Goal: Task Accomplishment & Management: Manage account settings

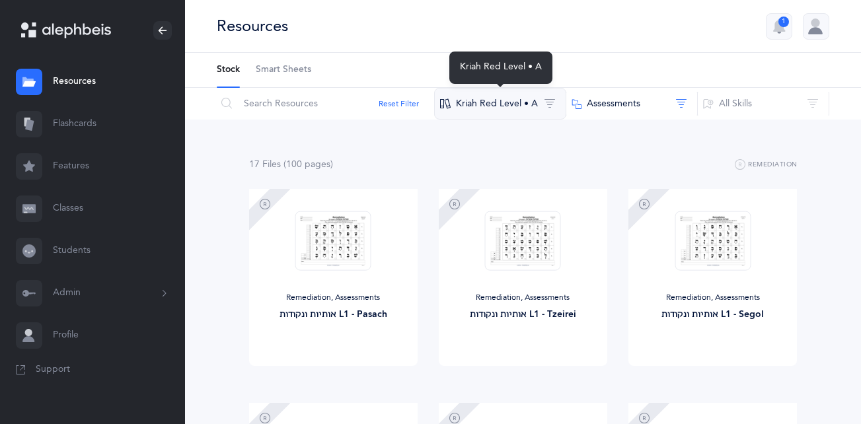
click at [518, 104] on button "Kriah Red Level • A" at bounding box center [500, 104] width 132 height 32
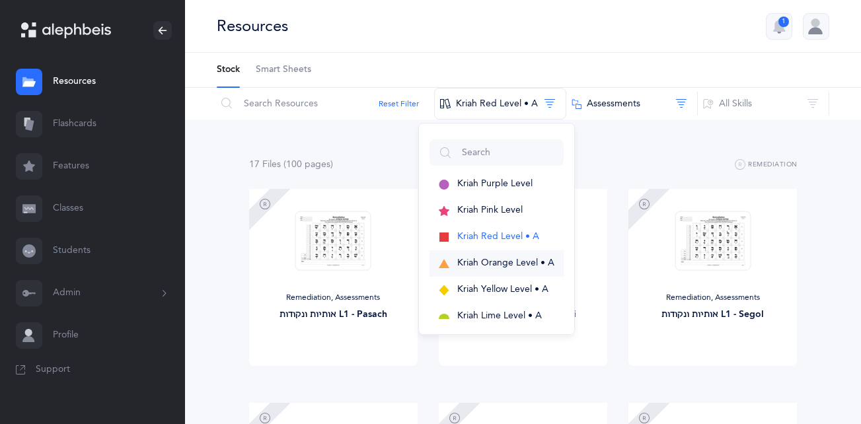
click at [491, 261] on span "Kriah Orange Level • A" at bounding box center [505, 263] width 97 height 11
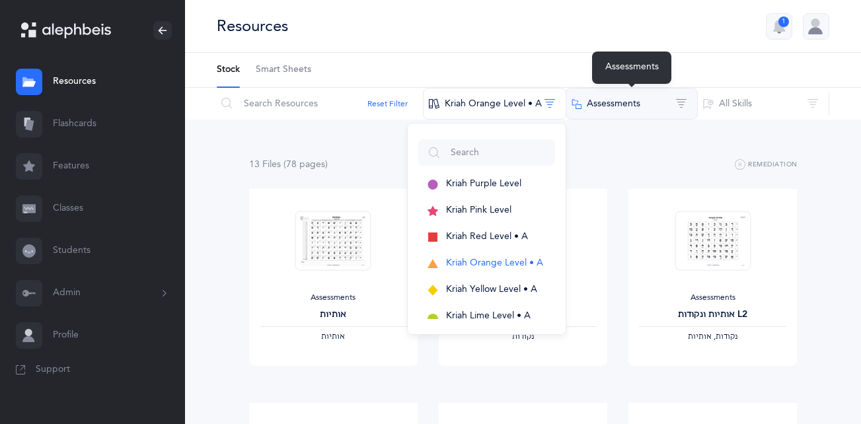
click at [637, 110] on button "Assessments" at bounding box center [632, 104] width 132 height 32
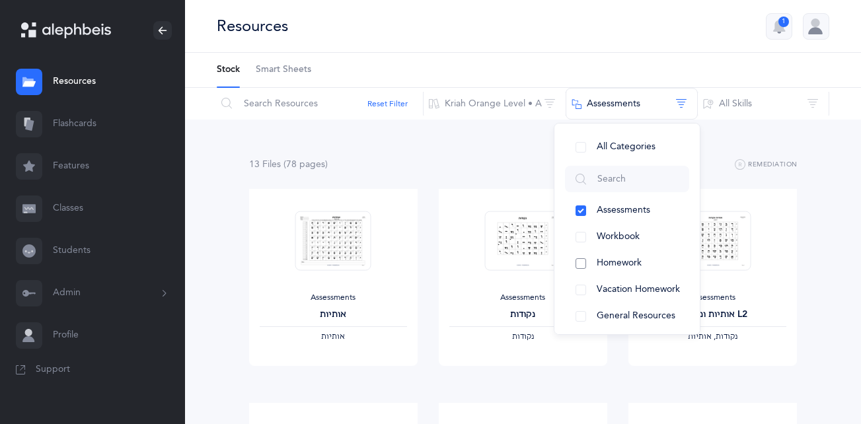
click at [604, 262] on span "Homework" at bounding box center [619, 263] width 45 height 11
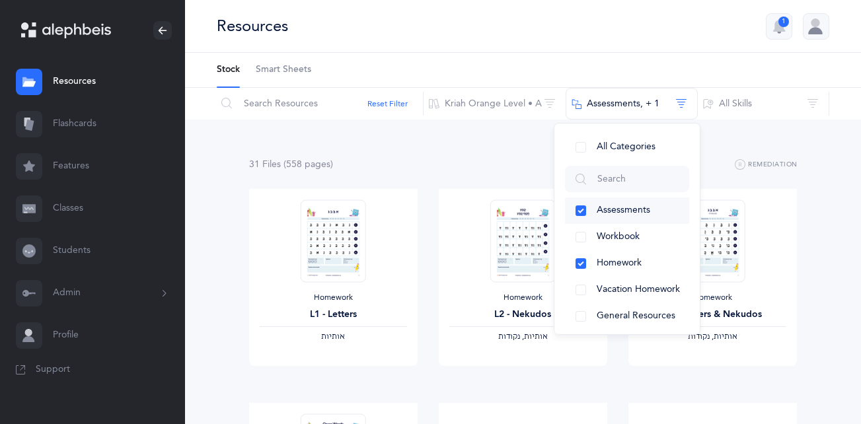
click at [578, 212] on button "Assessments" at bounding box center [627, 211] width 124 height 26
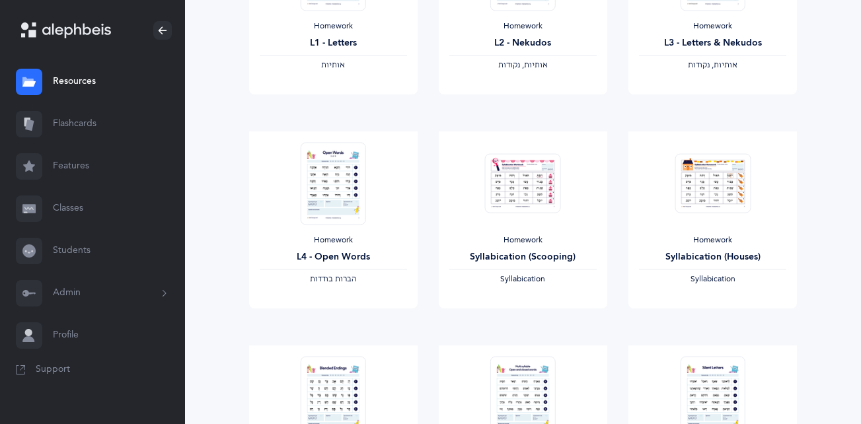
scroll to position [277, 0]
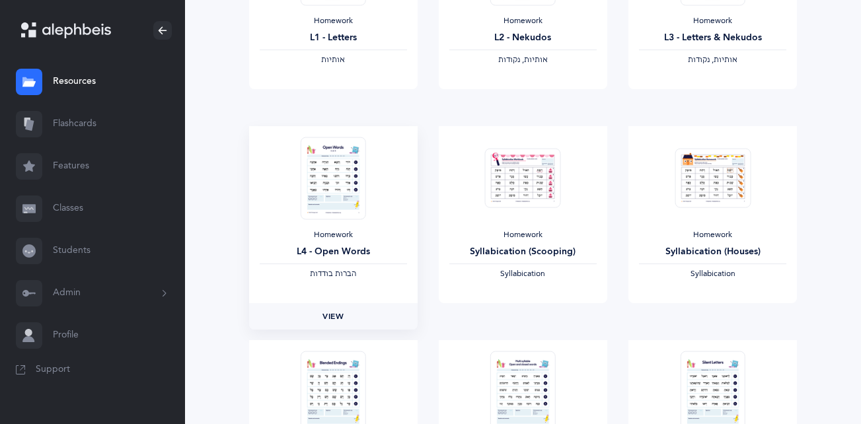
click at [333, 317] on span "View" at bounding box center [333, 317] width 21 height 12
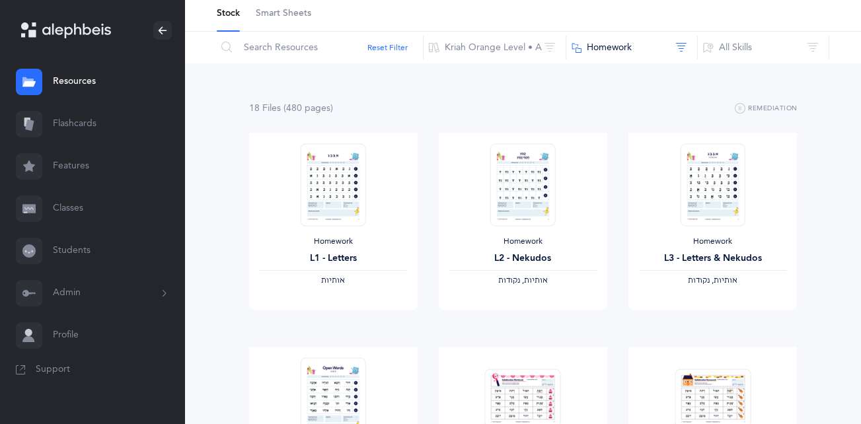
scroll to position [0, 0]
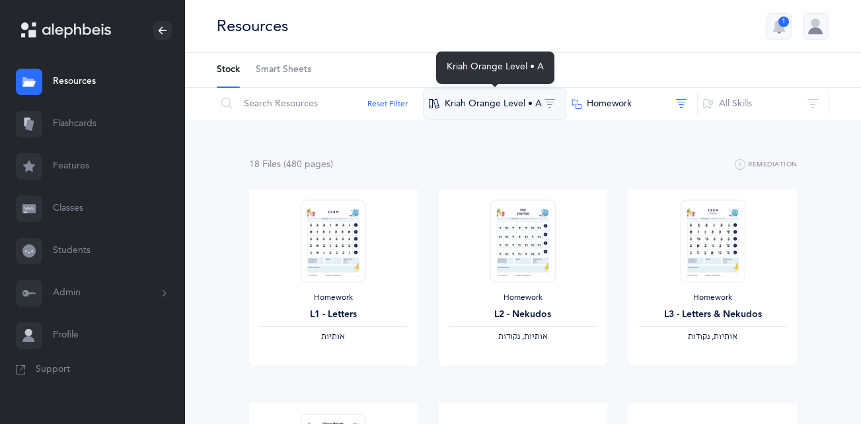
click at [483, 102] on button "Kriah Orange Level • A" at bounding box center [494, 104] width 143 height 32
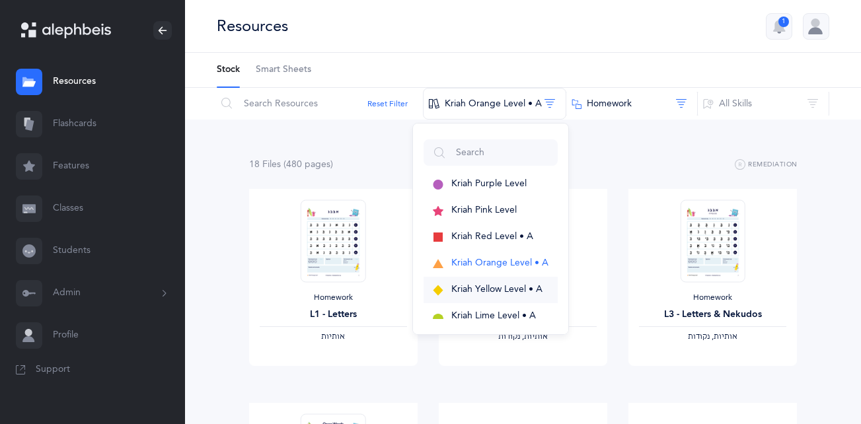
click at [492, 288] on span "Kriah Yellow Level • A" at bounding box center [496, 289] width 91 height 11
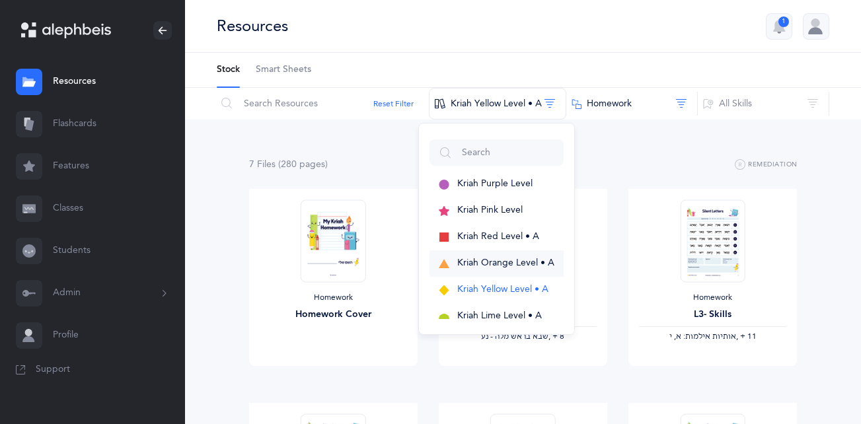
click at [499, 263] on span "Kriah Orange Level • A" at bounding box center [505, 263] width 97 height 11
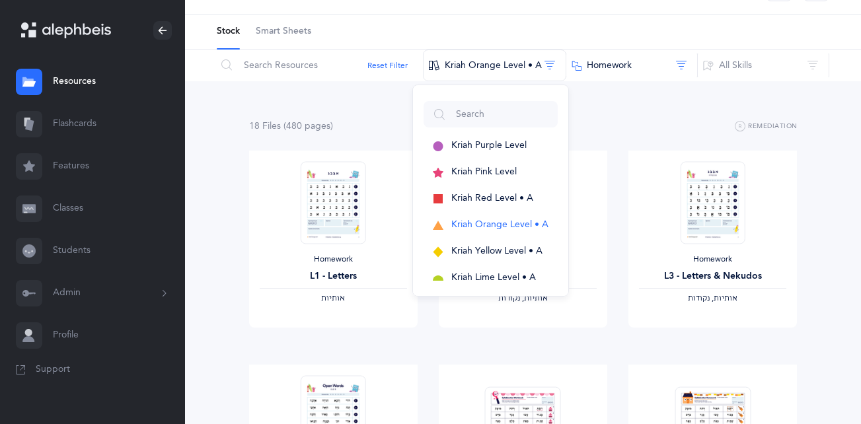
scroll to position [41, 0]
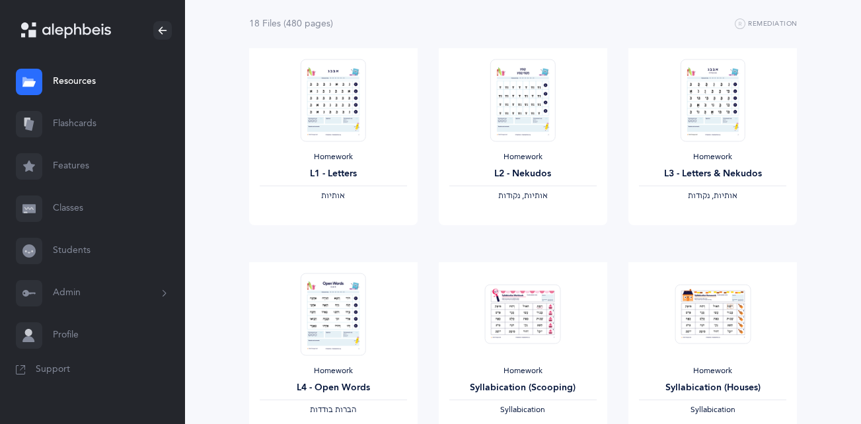
scroll to position [54, 0]
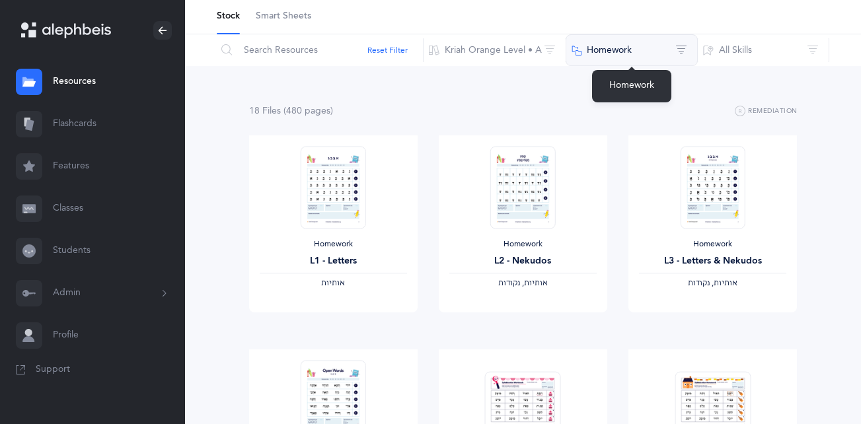
click at [681, 50] on button "Homework" at bounding box center [632, 50] width 132 height 32
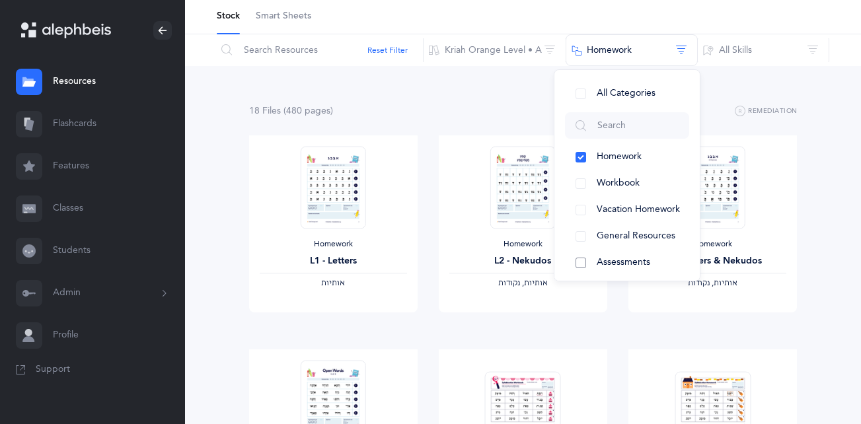
click at [605, 258] on span "Assessments" at bounding box center [624, 262] width 54 height 11
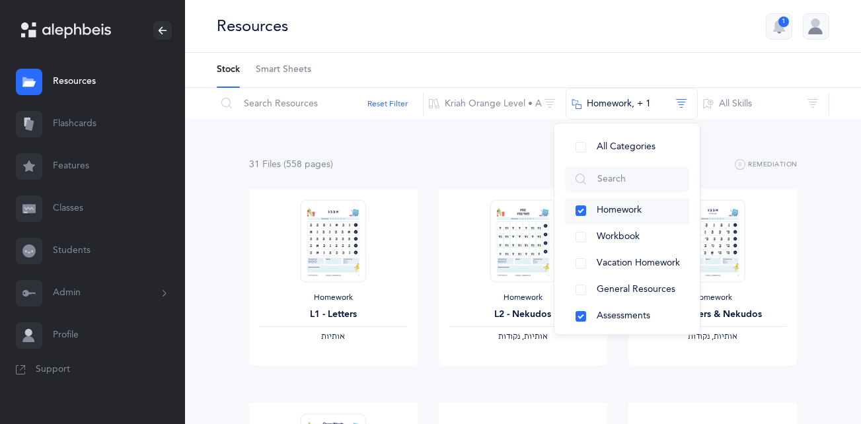
click at [583, 208] on button "Homework" at bounding box center [627, 211] width 124 height 26
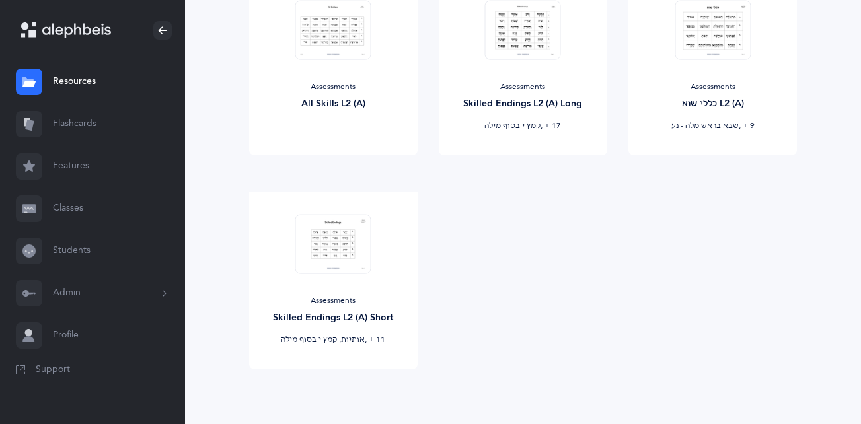
scroll to position [888, 0]
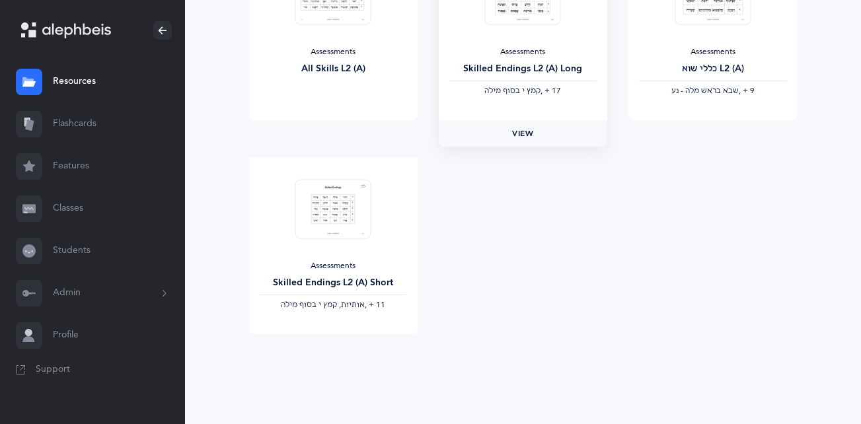
click at [522, 134] on span "View" at bounding box center [522, 134] width 21 height 12
click at [68, 208] on link "Classes" at bounding box center [92, 209] width 185 height 42
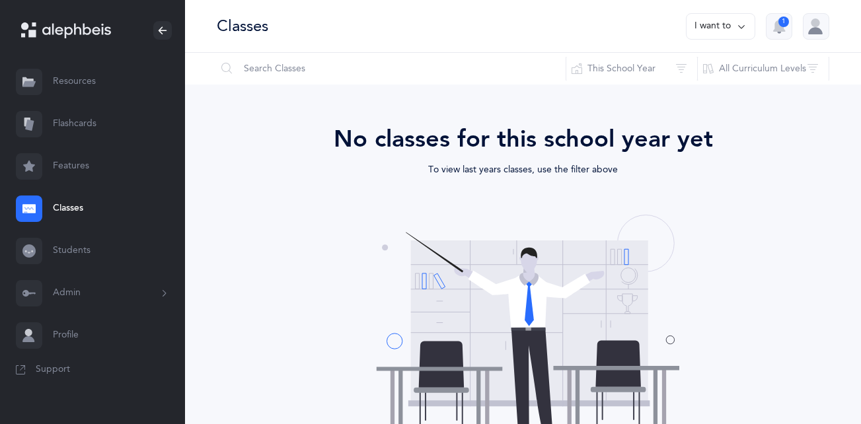
click at [714, 30] on button "I want to" at bounding box center [720, 26] width 69 height 26
click at [707, 91] on button "Add new" at bounding box center [707, 91] width 73 height 24
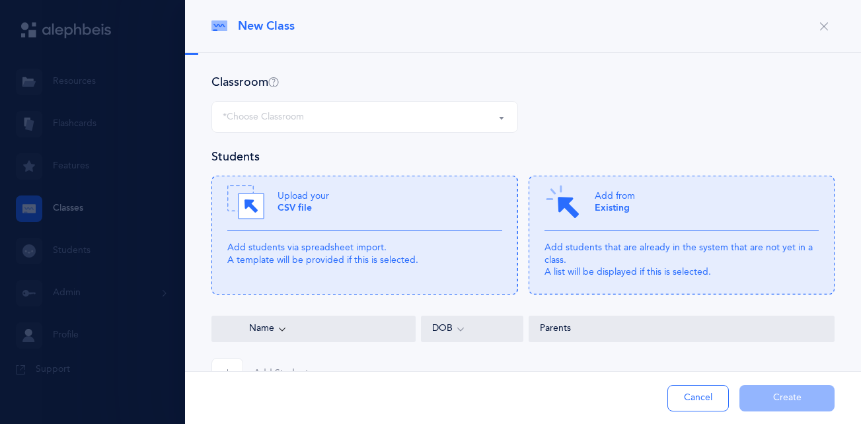
select select
click at [473, 120] on div "*Choose Classroom" at bounding box center [365, 117] width 284 height 22
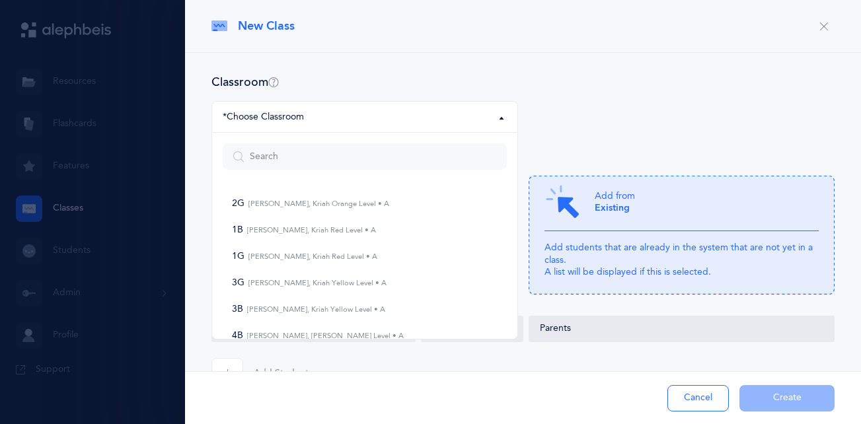
click at [154, 102] on div at bounding box center [430, 212] width 861 height 424
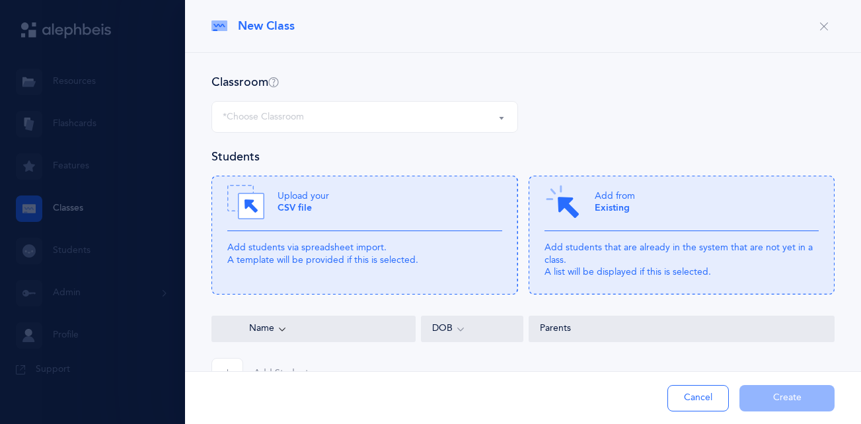
click at [819, 26] on icon "button" at bounding box center [824, 26] width 11 height 11
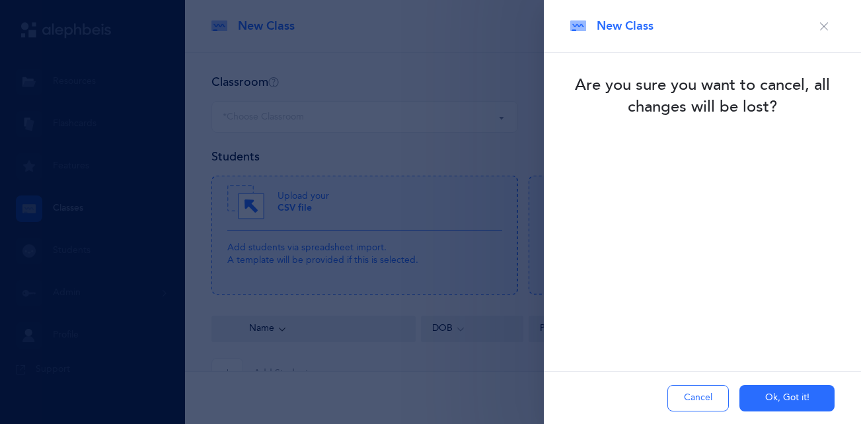
click at [785, 400] on button "Ok, Got it!" at bounding box center [787, 398] width 95 height 26
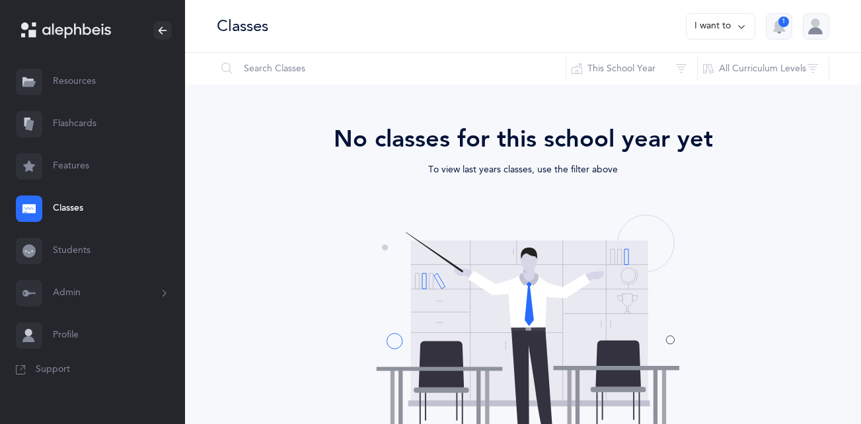
click at [68, 288] on button "Admin" at bounding box center [92, 293] width 185 height 42
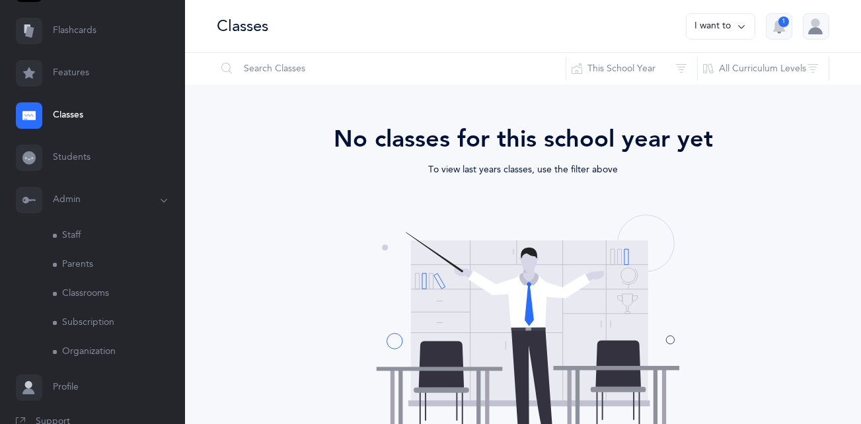
scroll to position [120, 0]
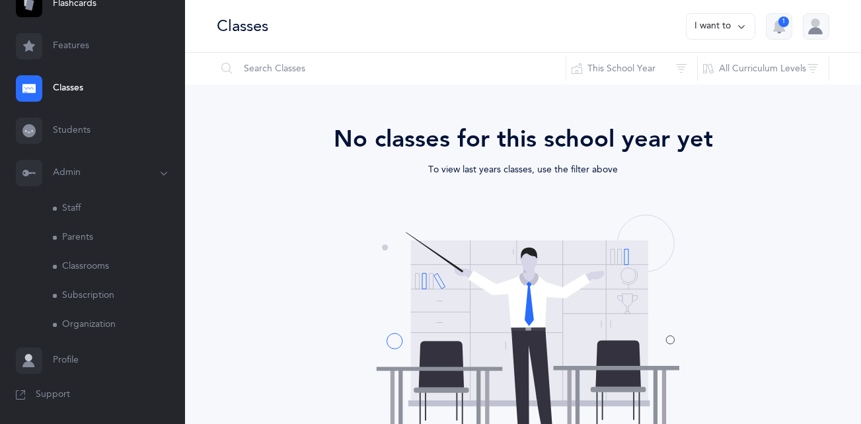
click at [78, 209] on link "Staff" at bounding box center [119, 208] width 132 height 29
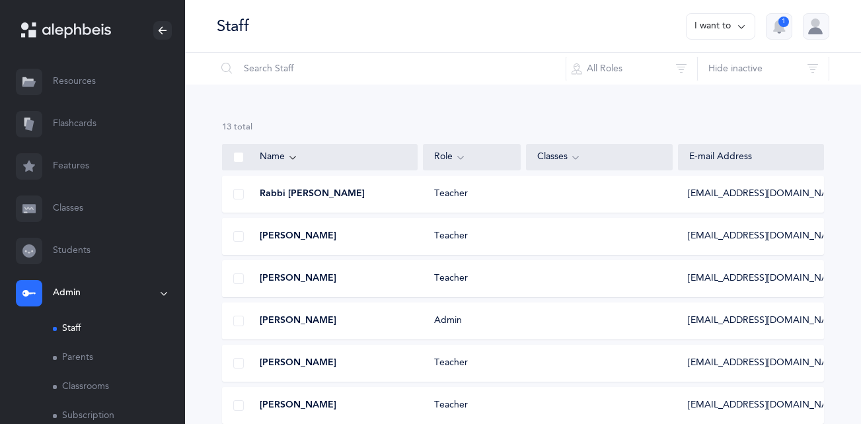
click at [574, 153] on icon at bounding box center [575, 157] width 11 height 15
click at [237, 235] on span at bounding box center [238, 236] width 11 height 11
click at [0, 0] on input "checkbox" at bounding box center [0, 0] width 0 height 0
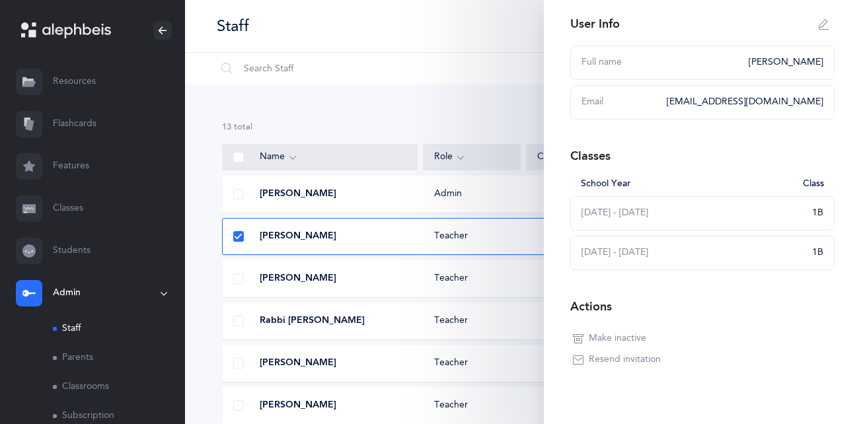
scroll to position [213, 0]
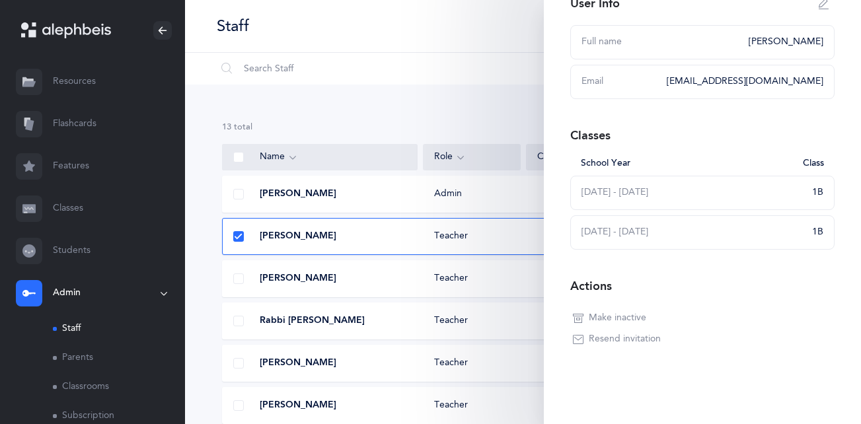
click at [606, 318] on span "Make inactive" at bounding box center [618, 318] width 58 height 13
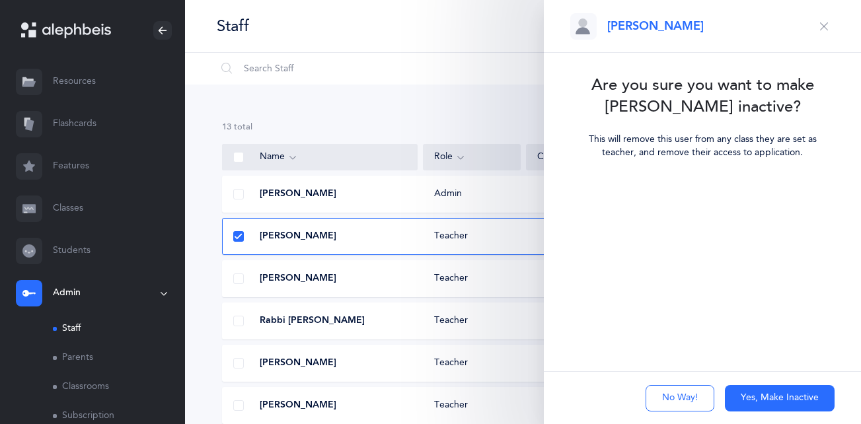
click at [773, 403] on button "Yes, Make Inactive" at bounding box center [780, 398] width 110 height 26
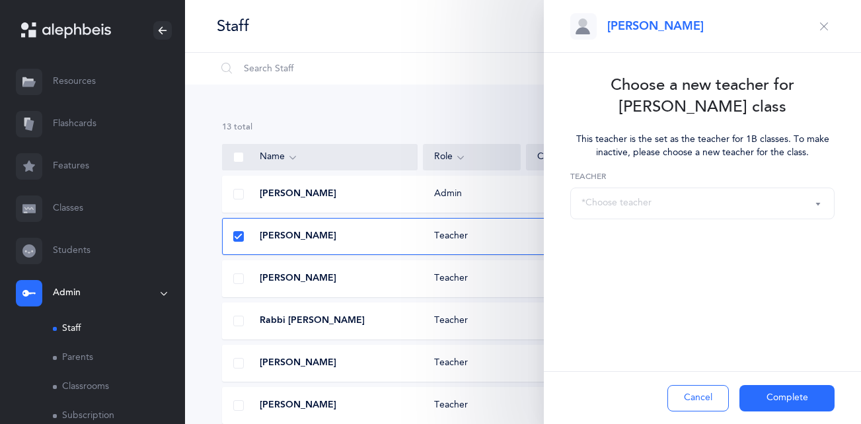
click at [743, 191] on button "*Choose teacher" at bounding box center [702, 204] width 264 height 32
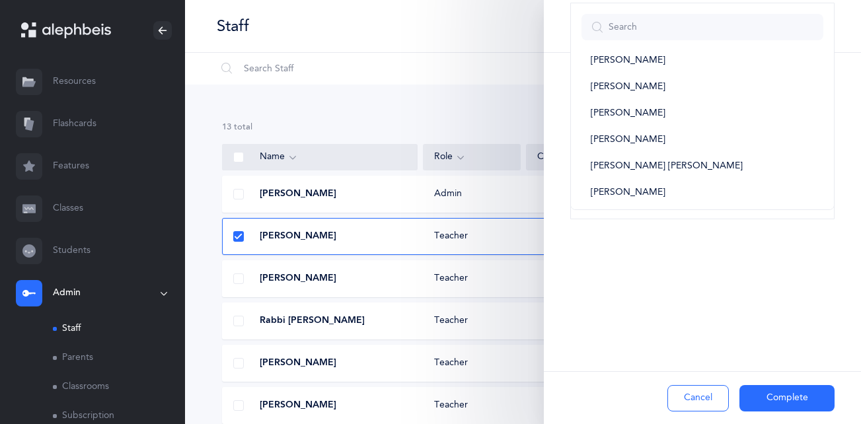
scroll to position [206, 0]
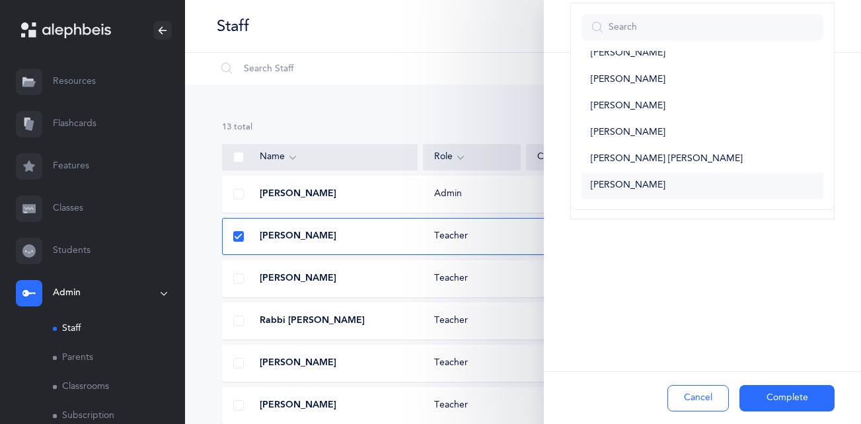
click at [731, 188] on link "[PERSON_NAME]" at bounding box center [703, 186] width 242 height 26
select select "1788"
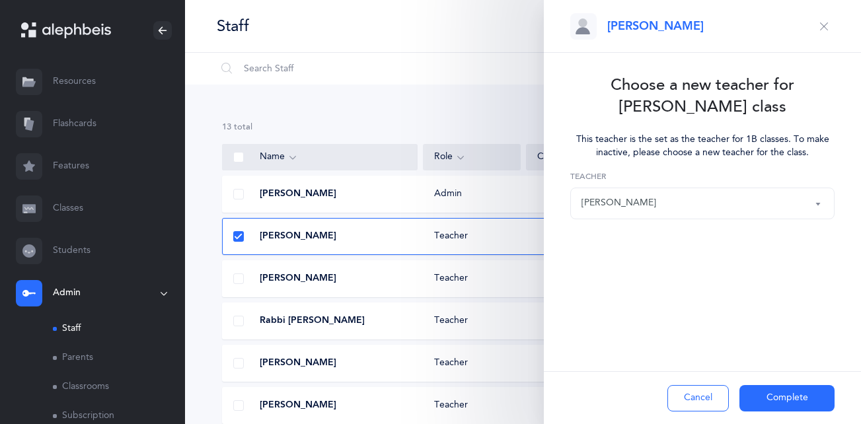
click at [783, 405] on button "Complete" at bounding box center [787, 398] width 95 height 26
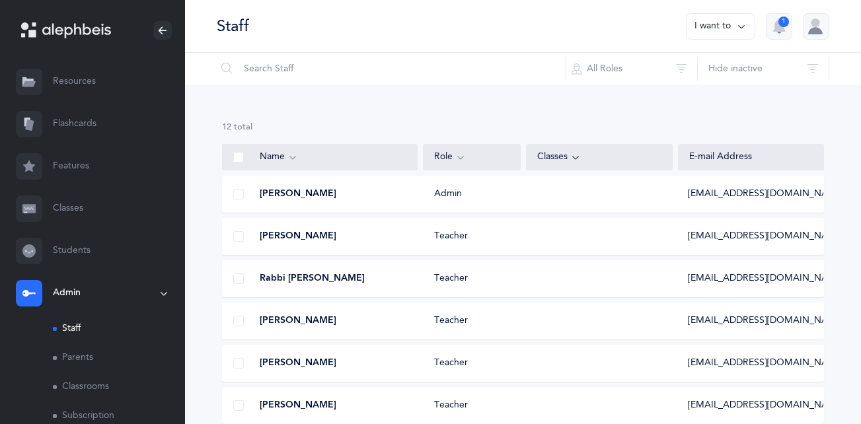
click at [239, 230] on div at bounding box center [239, 236] width 32 height 26
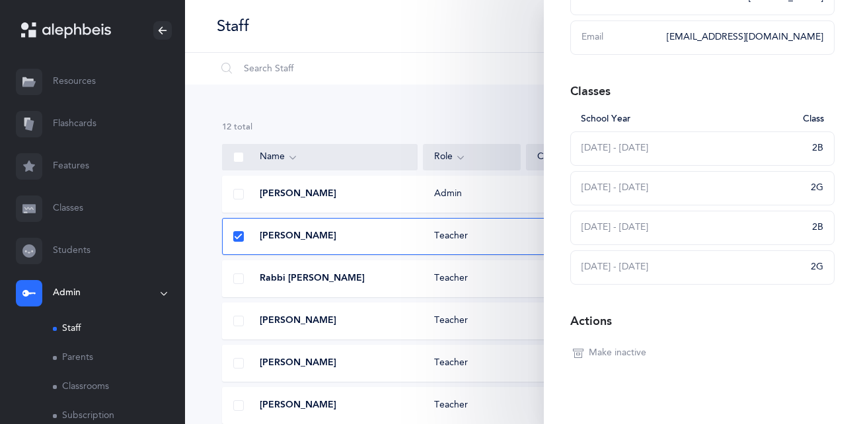
scroll to position [271, 0]
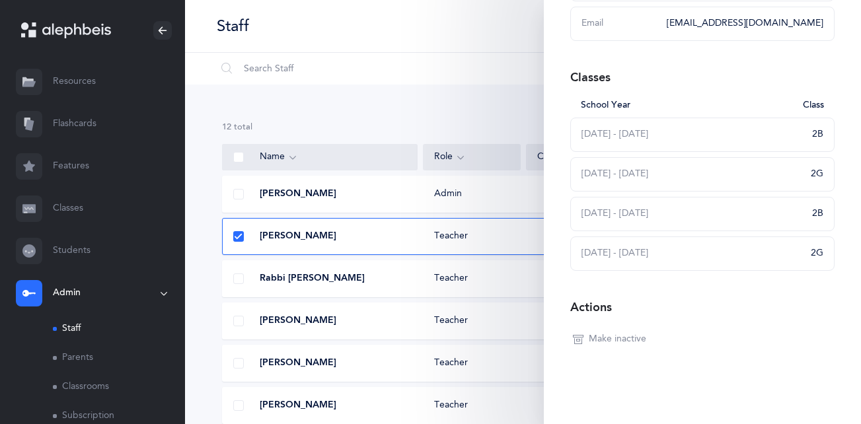
click at [634, 336] on span "Make inactive" at bounding box center [618, 339] width 58 height 13
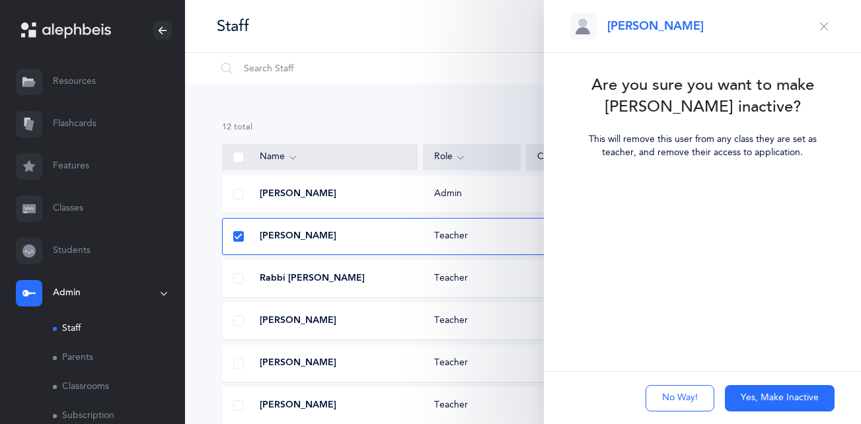
scroll to position [0, 0]
click at [777, 390] on button "Yes, Make Inactive" at bounding box center [780, 398] width 110 height 26
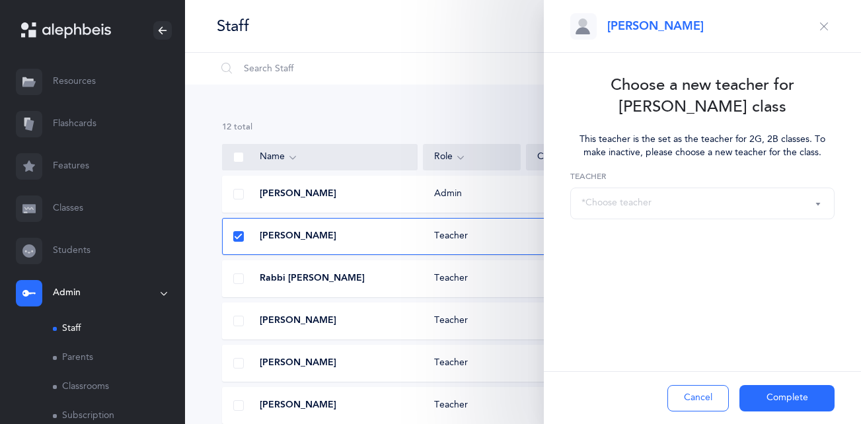
click at [695, 204] on div "*Choose teacher" at bounding box center [703, 203] width 242 height 22
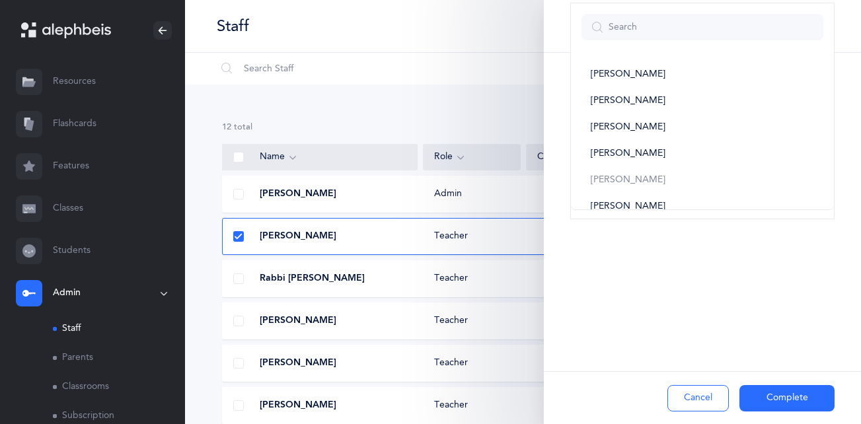
click at [767, 395] on button "Complete" at bounding box center [787, 398] width 95 height 26
select select
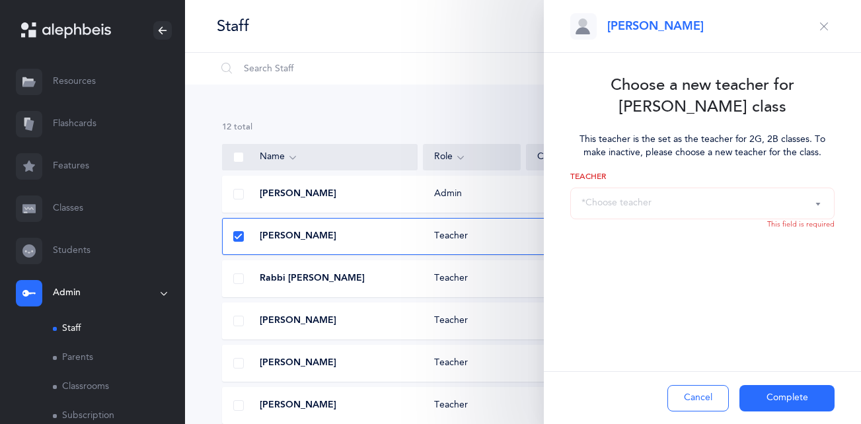
click at [672, 200] on div "*Choose teacher" at bounding box center [703, 203] width 242 height 22
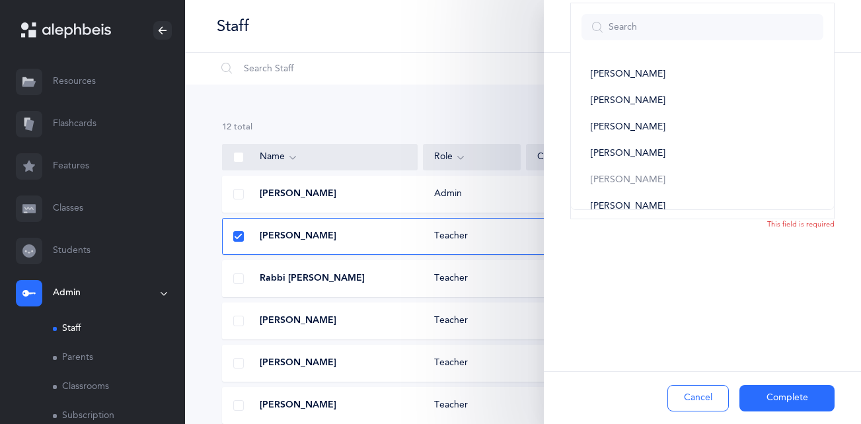
click at [694, 397] on button "Cancel" at bounding box center [698, 398] width 61 height 26
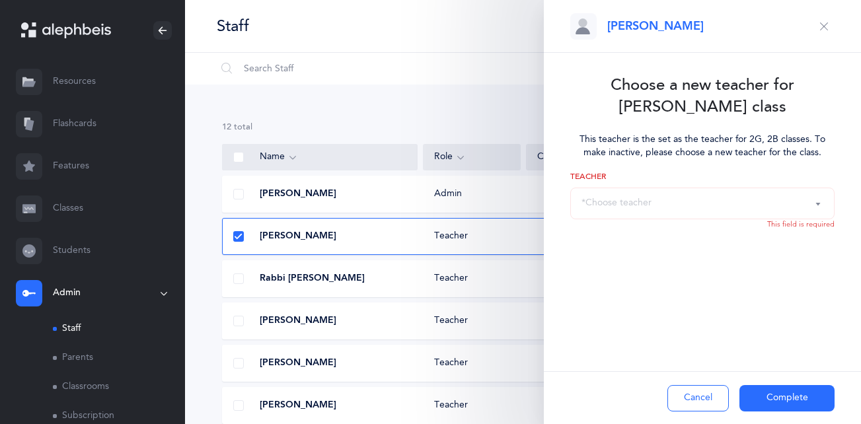
click at [694, 397] on button "Cancel" at bounding box center [698, 398] width 61 height 26
click at [693, 401] on button "Cancel" at bounding box center [698, 398] width 61 height 26
click at [822, 28] on icon "button" at bounding box center [824, 26] width 11 height 11
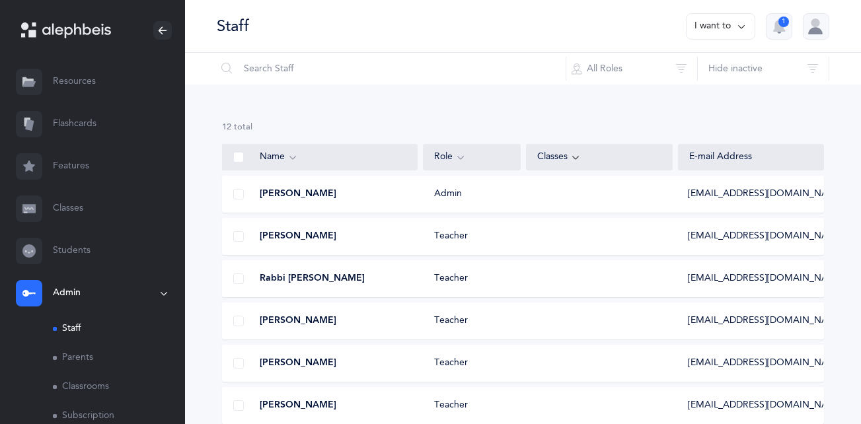
click at [705, 24] on button "I want to" at bounding box center [720, 26] width 69 height 26
click at [695, 61] on button "Add staff member" at bounding box center [696, 68] width 98 height 24
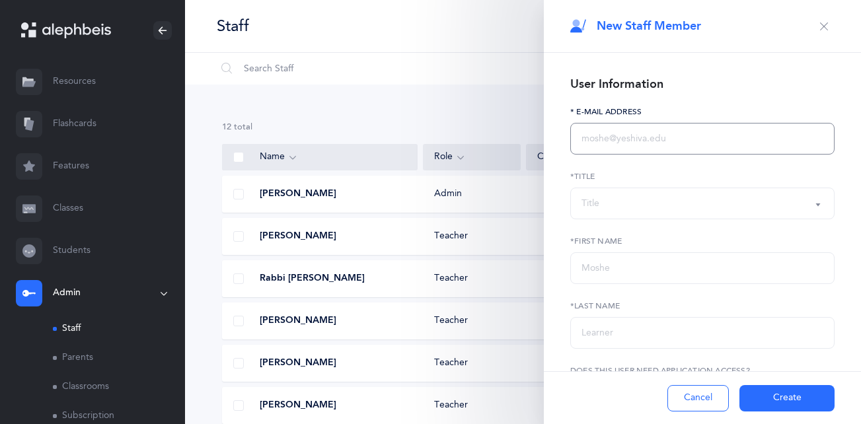
click at [652, 141] on input "text" at bounding box center [702, 139] width 264 height 32
click at [614, 145] on input "text" at bounding box center [702, 139] width 264 height 32
paste input "כל נדרי Going to sleep After נעילה מוסף"
type input "כ"
